Goal: Task Accomplishment & Management: Use online tool/utility

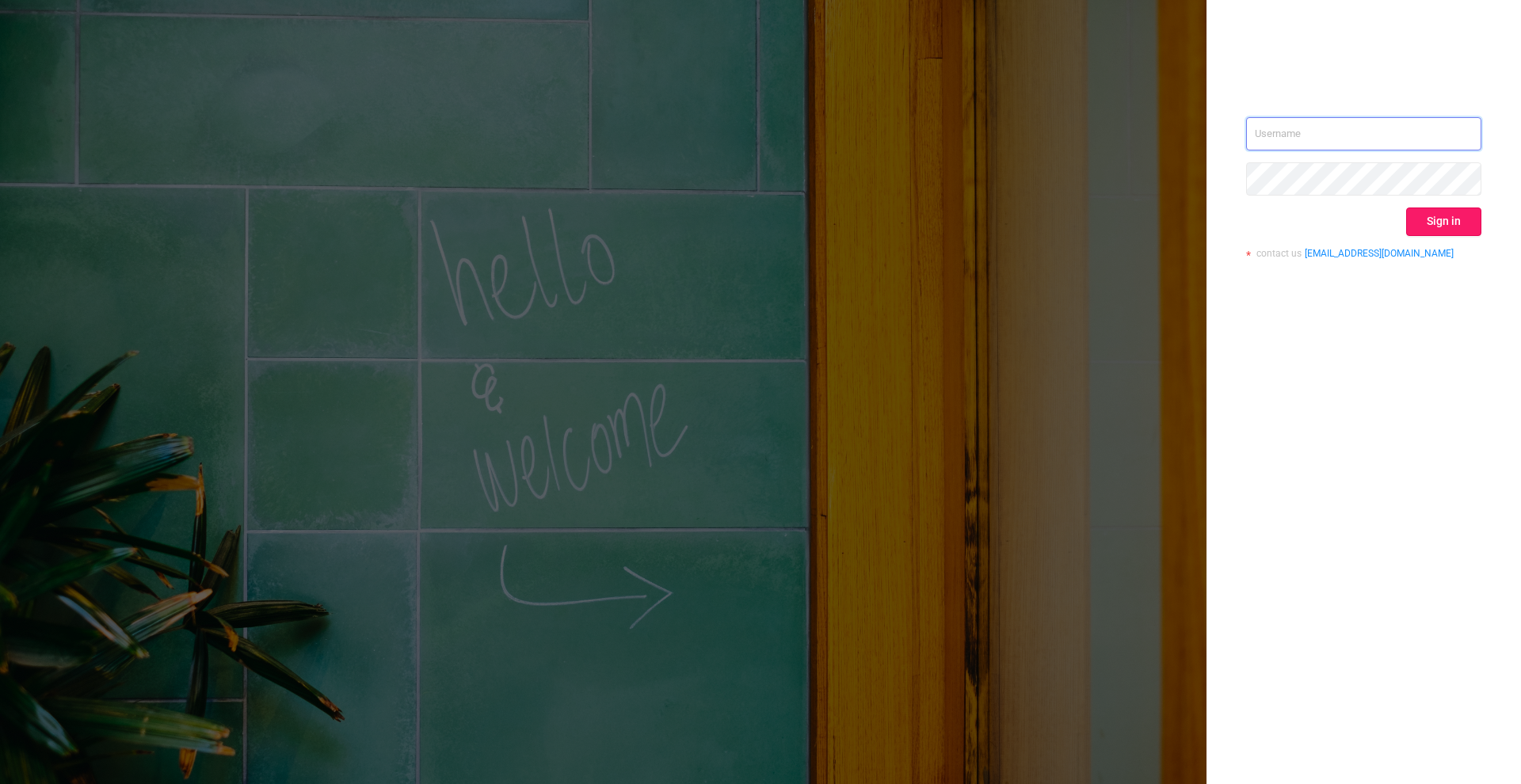
type input "[PERSON_NAME][EMAIL_ADDRESS][DOMAIN_NAME]"
click at [1431, 233] on button "Sign in" at bounding box center [1444, 222] width 75 height 29
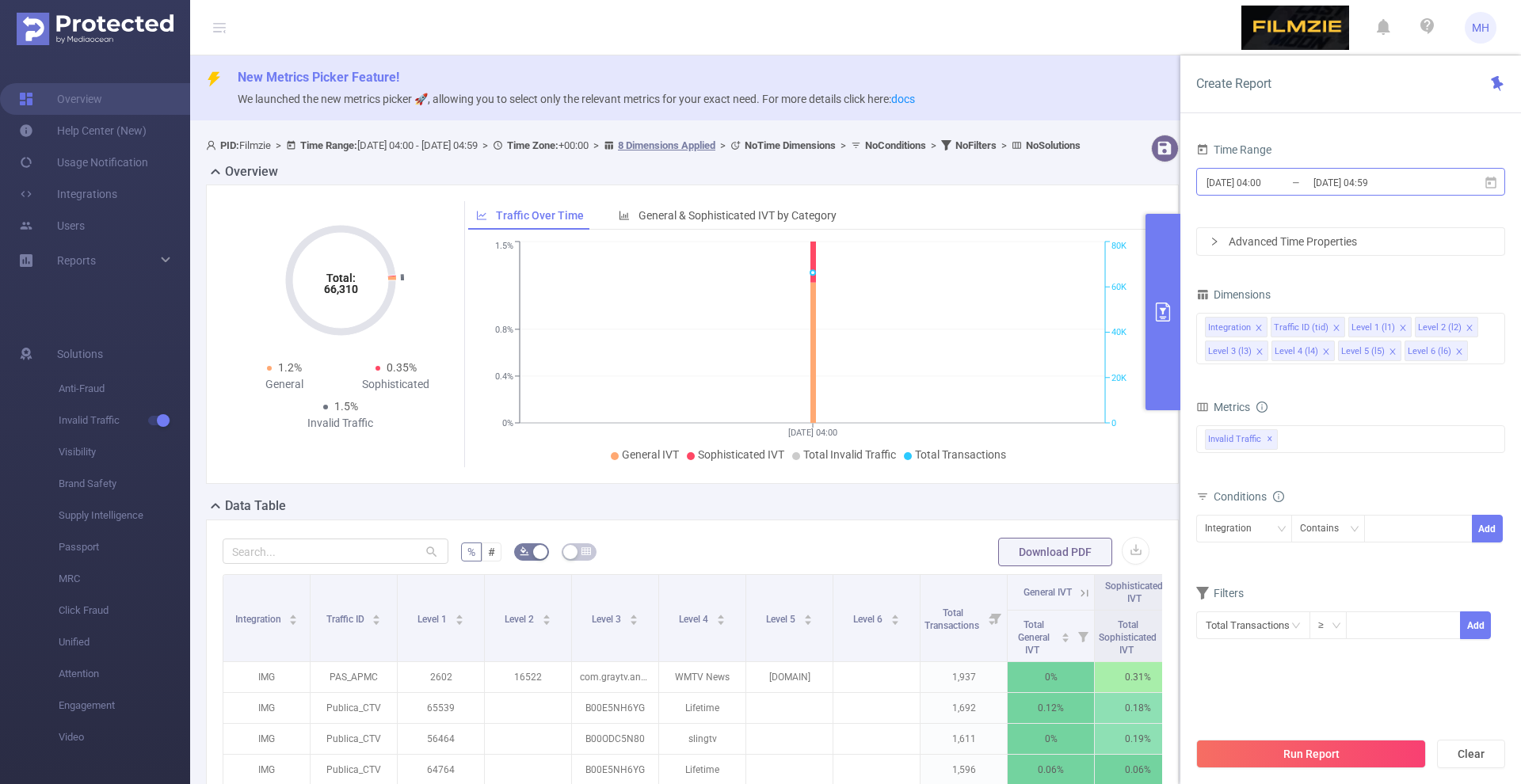
click at [1260, 175] on input "[DATE] 04:00" at bounding box center [1269, 182] width 128 height 21
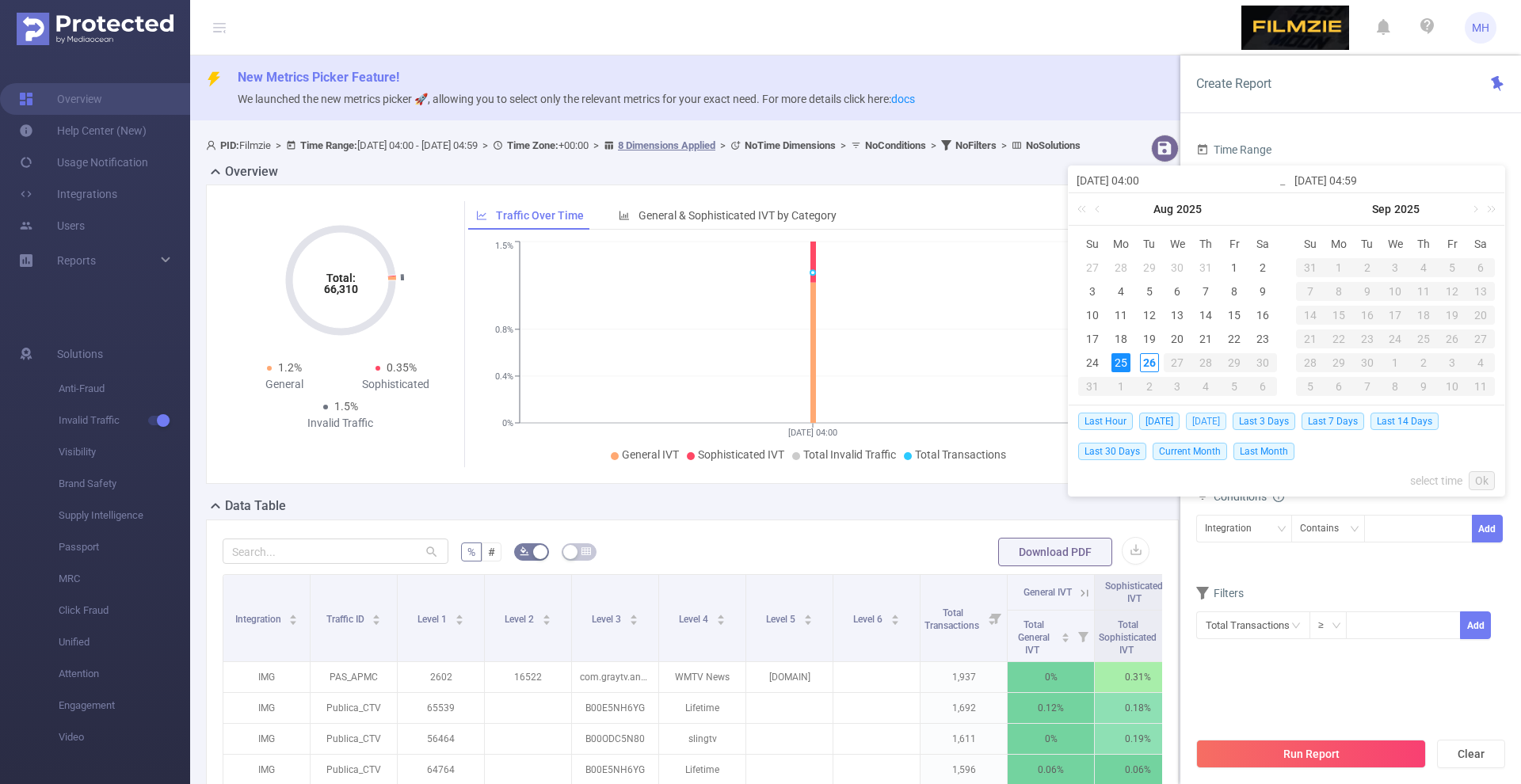
click at [1201, 420] on span "[DATE]" at bounding box center [1206, 421] width 40 height 18
type input "[DATE] 00:00"
type input "[DATE] 23:59"
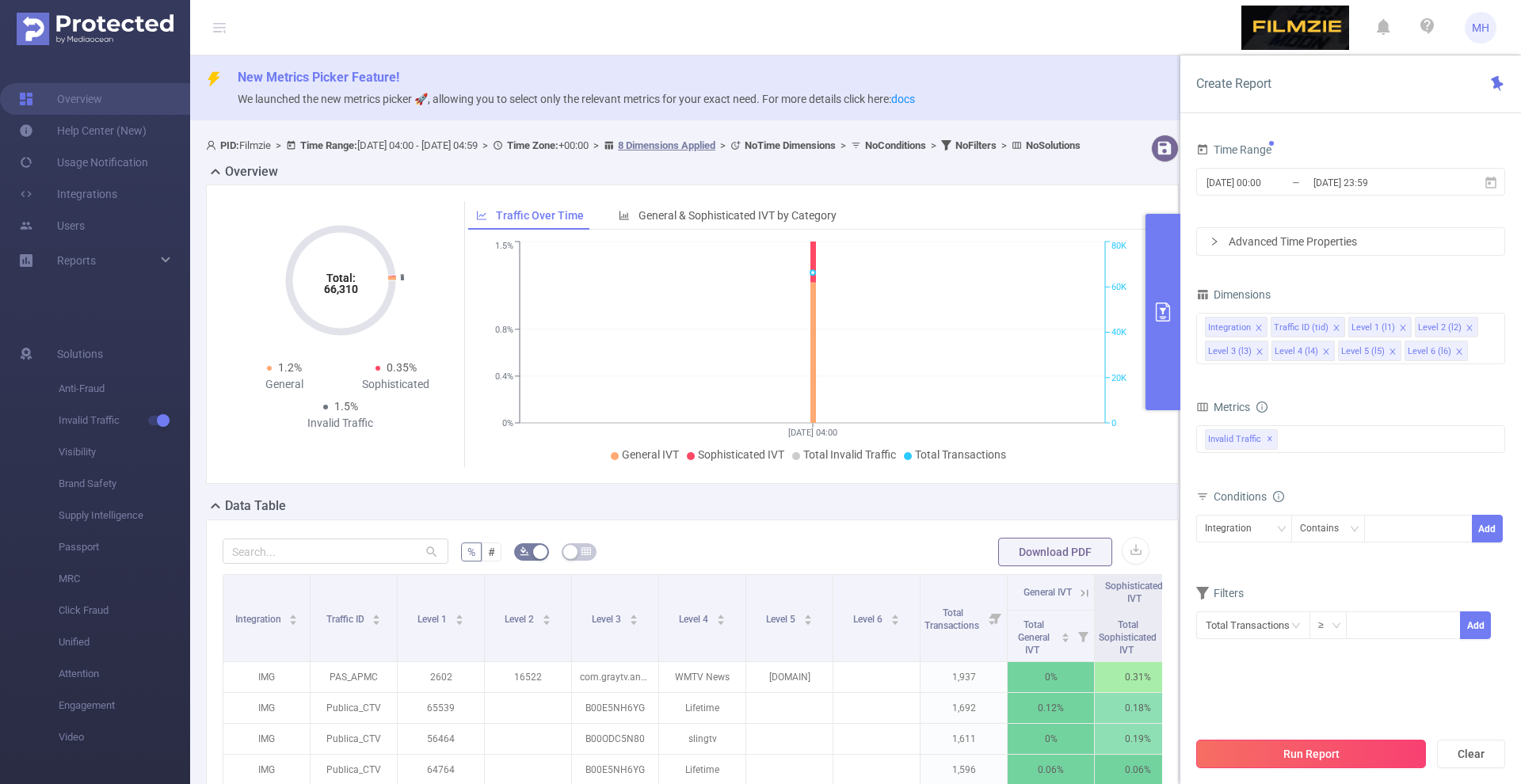
click at [1261, 755] on button "Run Report" at bounding box center [1311, 754] width 230 height 29
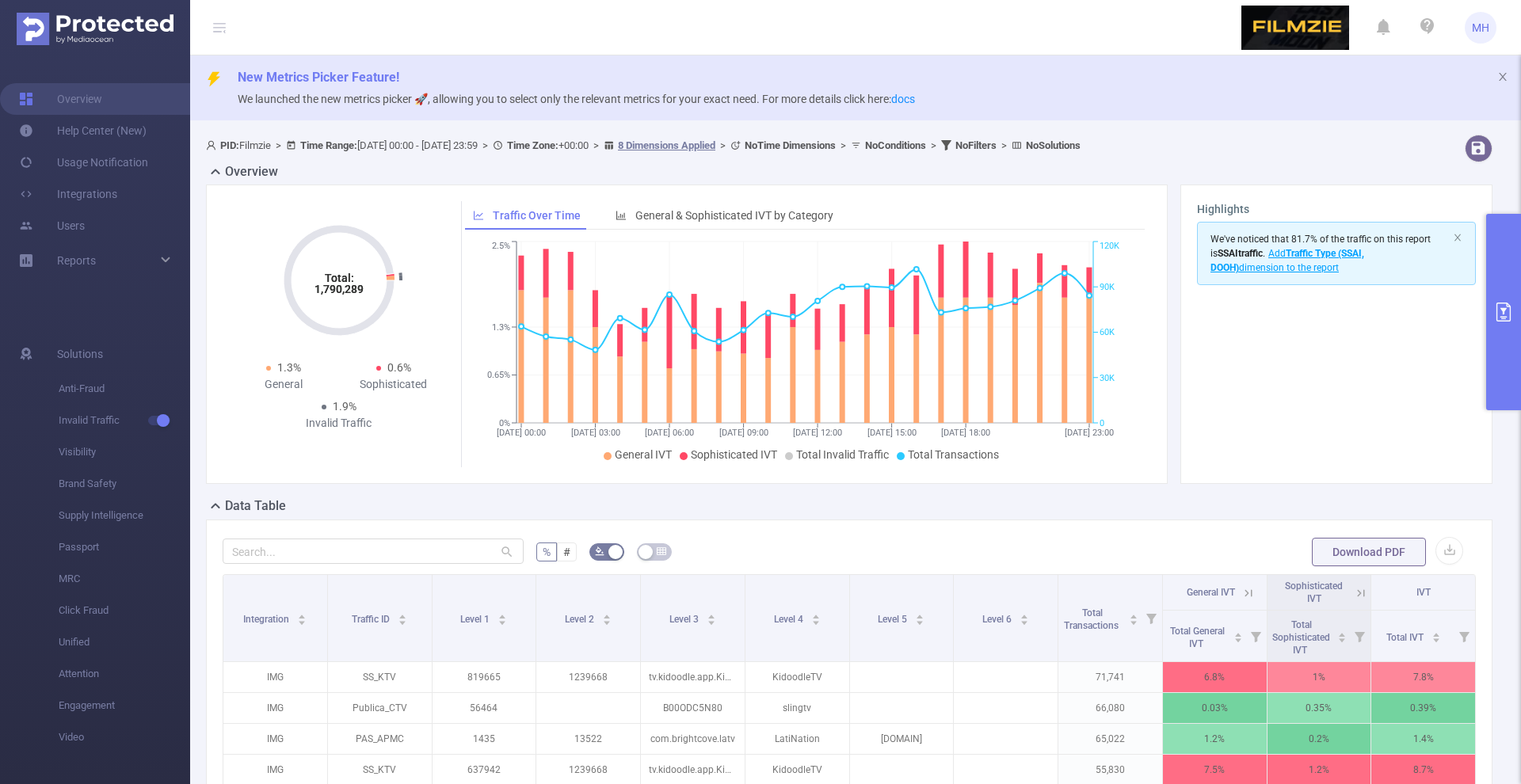
click at [1462, 544] on form "% # Download PDF" at bounding box center [849, 552] width 1253 height 32
click at [1460, 545] on button "button" at bounding box center [1449, 551] width 28 height 28
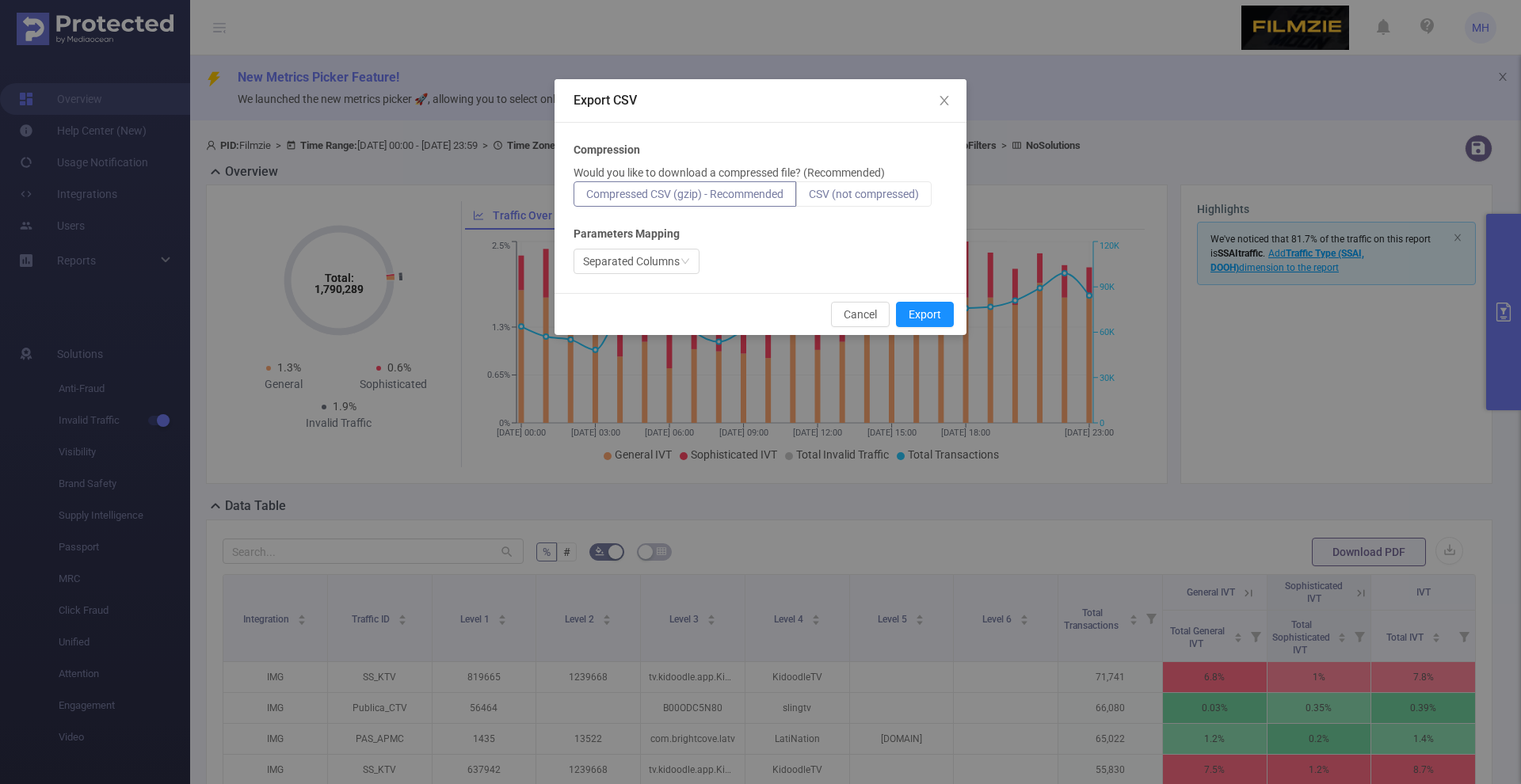
click at [930, 202] on label "CSV (not compressed)" at bounding box center [864, 194] width 136 height 25
click at [809, 198] on input "CSV (not compressed)" at bounding box center [809, 198] width 0 height 0
click at [927, 322] on button "Export" at bounding box center [925, 314] width 58 height 25
